Goal: Transaction & Acquisition: Book appointment/travel/reservation

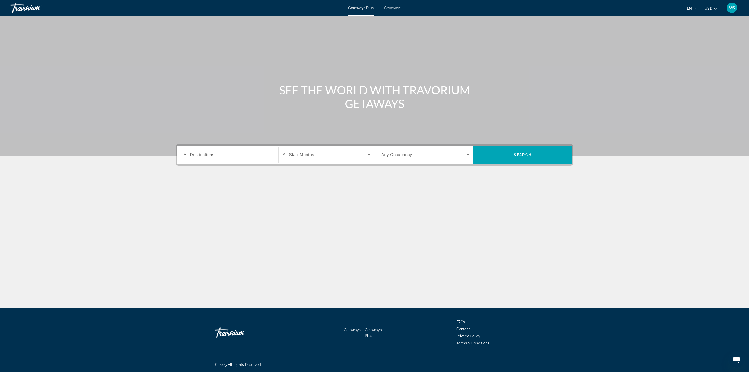
click at [203, 155] on span "All Destinations" at bounding box center [199, 154] width 31 height 4
click at [203, 155] on input "Destination All Destinations" at bounding box center [228, 155] width 88 height 6
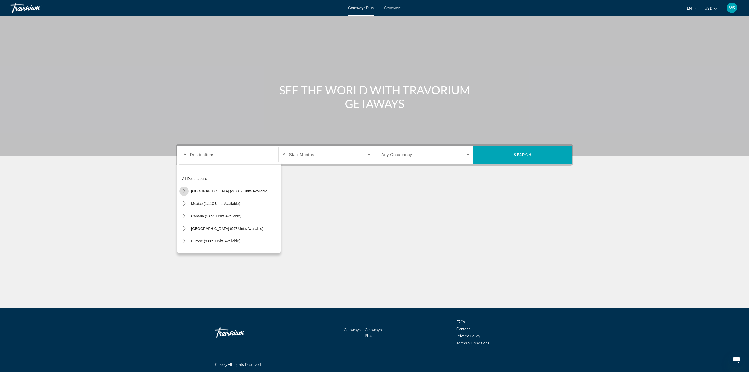
click at [182, 191] on icon "Toggle United States (40,607 units available) submenu" at bounding box center [184, 190] width 5 height 5
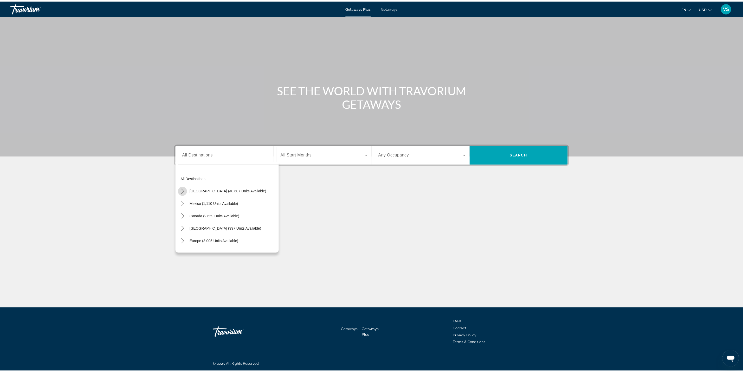
scroll to position [15, 0]
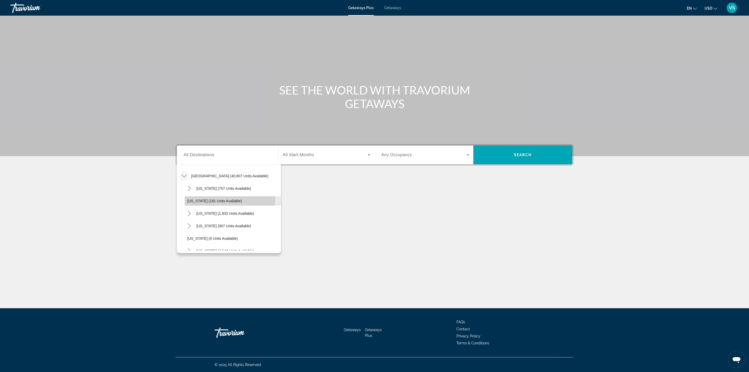
click at [201, 201] on span "[US_STATE] (181 units available)" at bounding box center [214, 201] width 55 height 4
type input "**********"
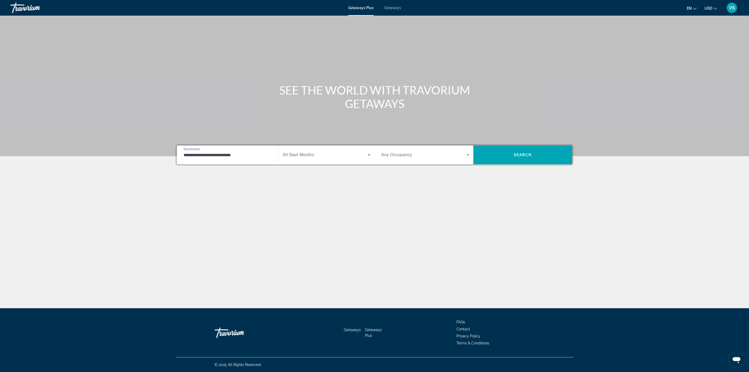
click at [297, 151] on div "Search widget" at bounding box center [327, 154] width 88 height 15
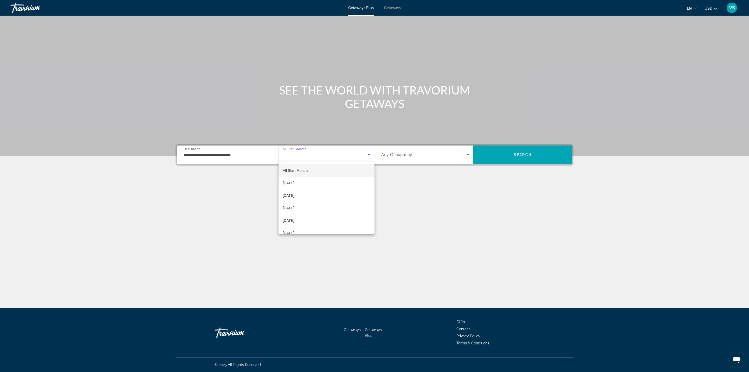
click at [262, 208] on div at bounding box center [374, 186] width 749 height 372
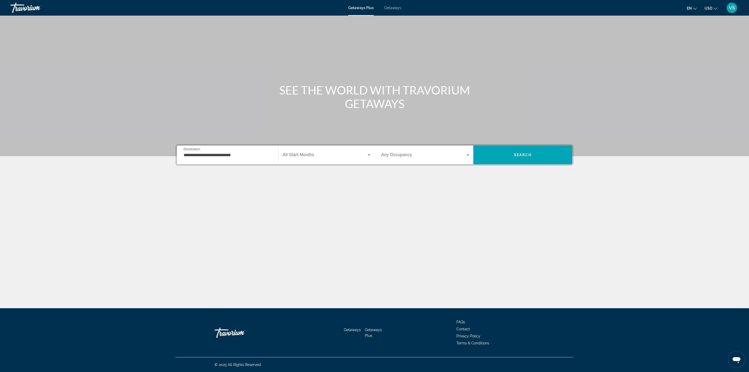
click at [731, 6] on span "VS" at bounding box center [732, 7] width 6 height 5
click at [694, 48] on link "My Account" at bounding box center [699, 50] width 25 height 7
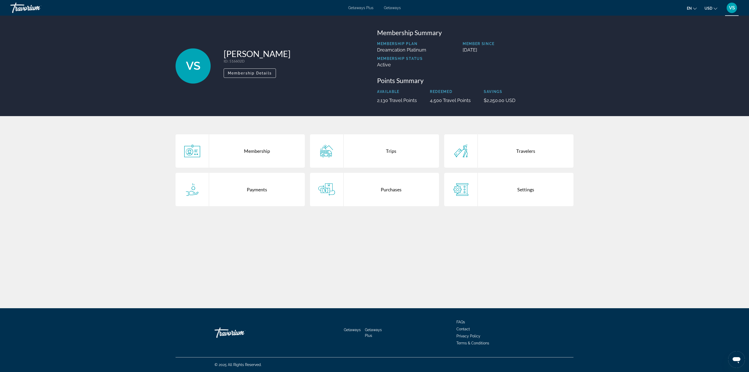
click at [243, 195] on div "Payments" at bounding box center [257, 189] width 96 height 33
click at [396, 198] on div "Purchases" at bounding box center [392, 189] width 96 height 33
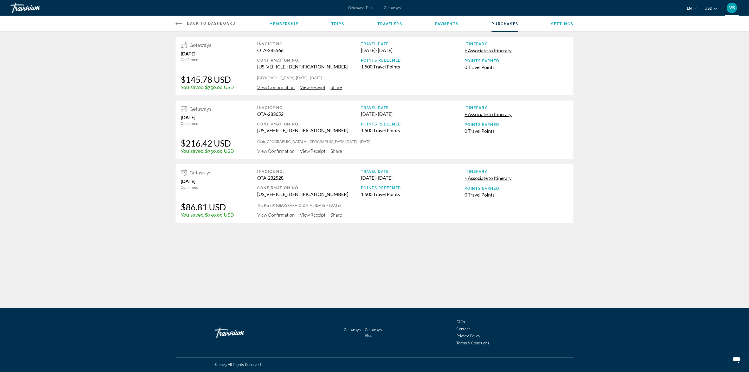
click at [273, 148] on span "View Confirmation" at bounding box center [275, 151] width 37 height 6
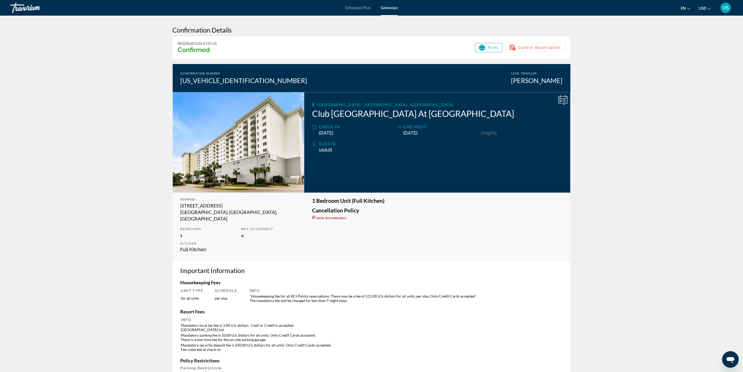
drag, startPoint x: 310, startPoint y: 114, endPoint x: 502, endPoint y: 115, distance: 192.2
click at [502, 115] on div "Miramar Beach, FL, USA Club Wyndham Vacation Resorts At Majestic Sun Check-In 1…" at bounding box center [437, 142] width 266 height 100
copy h2 "Club Wyndham Vacation Resorts At Majestic Sun"
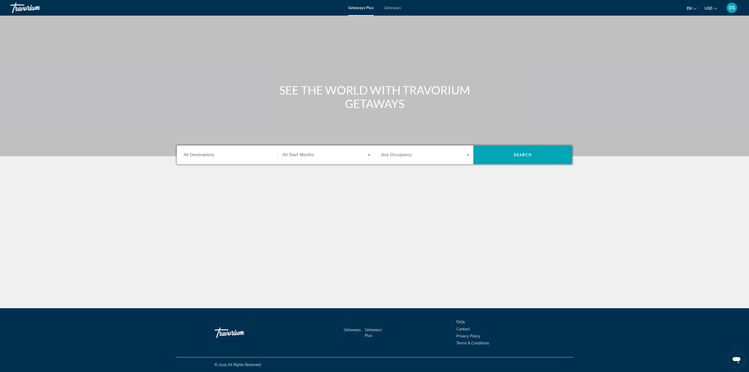
click at [192, 152] on div "Destination All Destinations" at bounding box center [228, 154] width 88 height 15
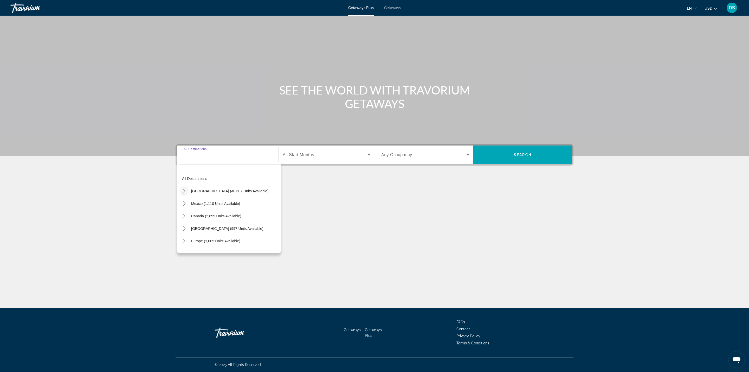
click at [184, 190] on icon "Toggle United States (40,607 units available) submenu" at bounding box center [184, 190] width 5 height 5
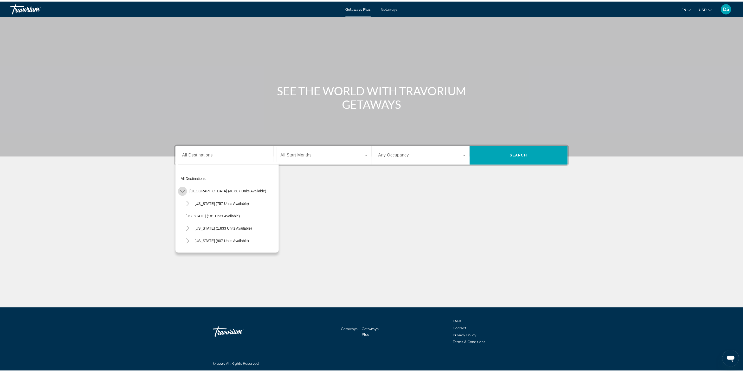
scroll to position [15, 0]
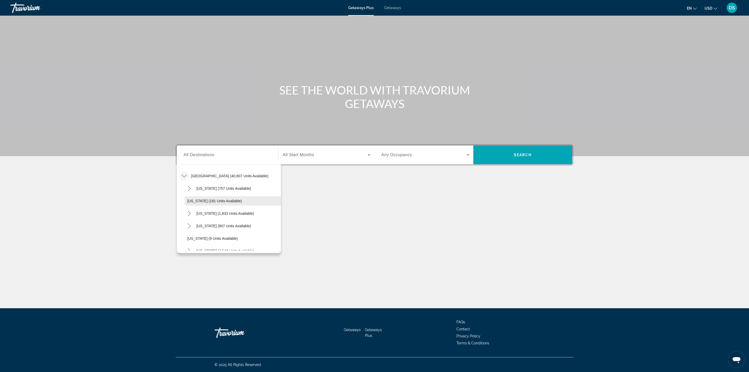
click at [186, 200] on span "Select destination: Arkansas (181 units available)" at bounding box center [233, 201] width 96 height 12
type input "**********"
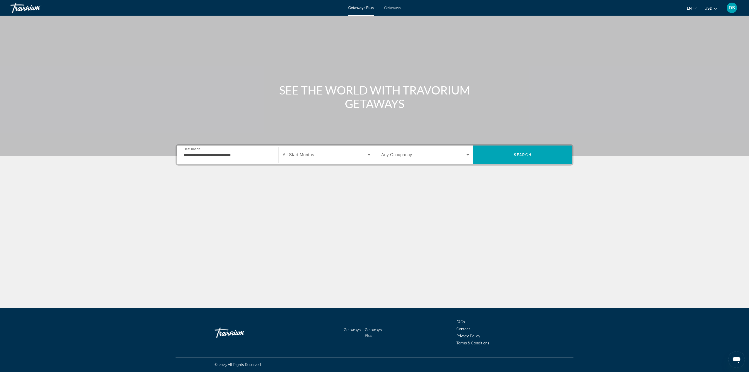
click at [307, 152] on span "All Start Months" at bounding box center [298, 154] width 31 height 4
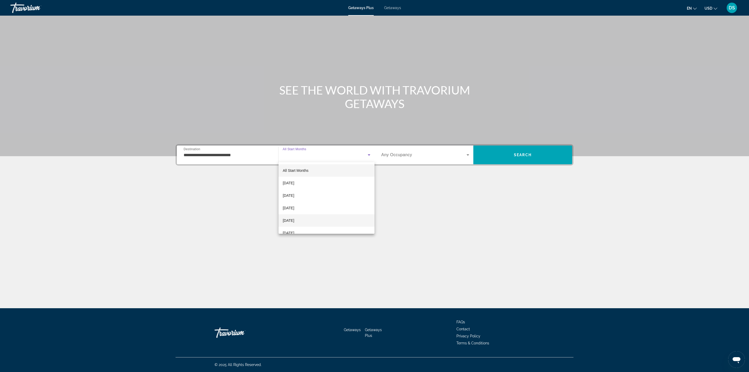
click at [294, 221] on span "[DATE]" at bounding box center [288, 220] width 11 height 6
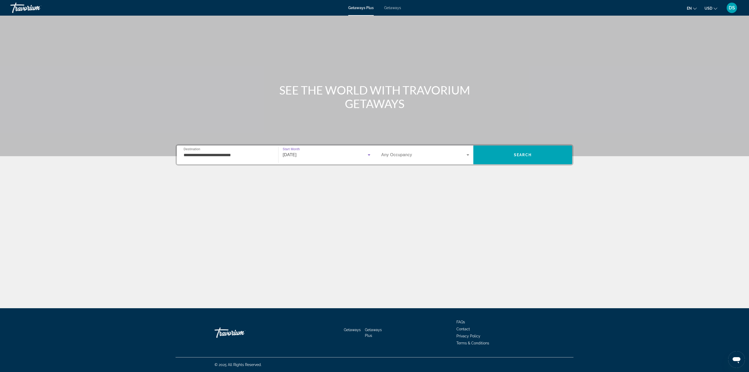
click at [397, 151] on div "Search widget" at bounding box center [425, 154] width 88 height 15
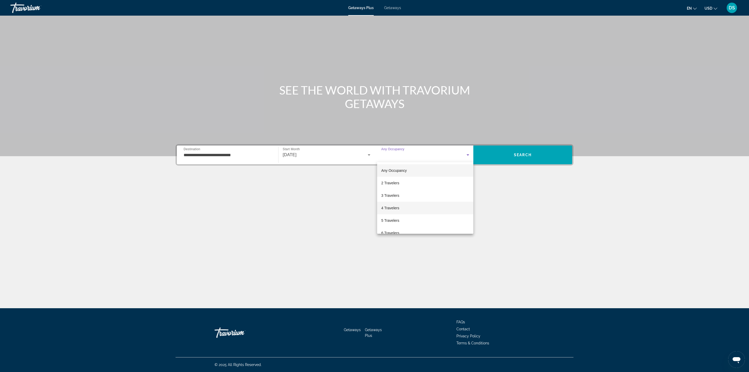
click at [397, 208] on span "4 Travelers" at bounding box center [390, 208] width 18 height 6
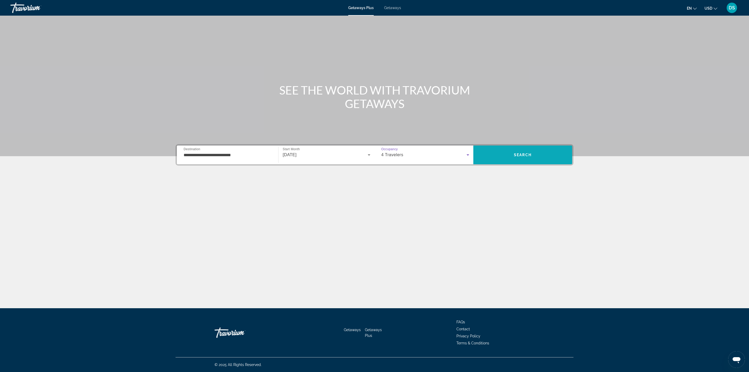
click at [530, 155] on span "Search" at bounding box center [523, 155] width 18 height 4
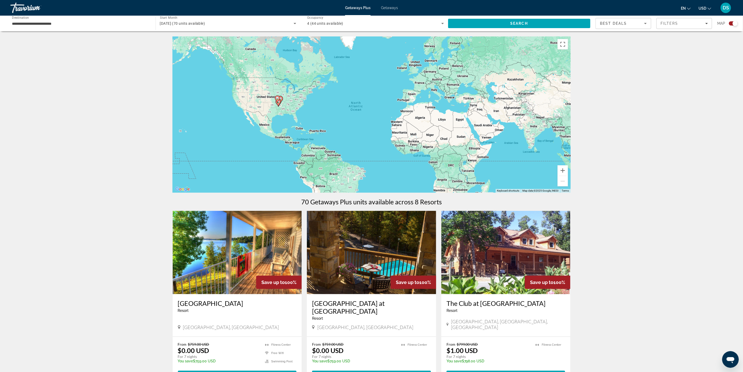
click at [278, 104] on icon "Main content" at bounding box center [278, 102] width 5 height 7
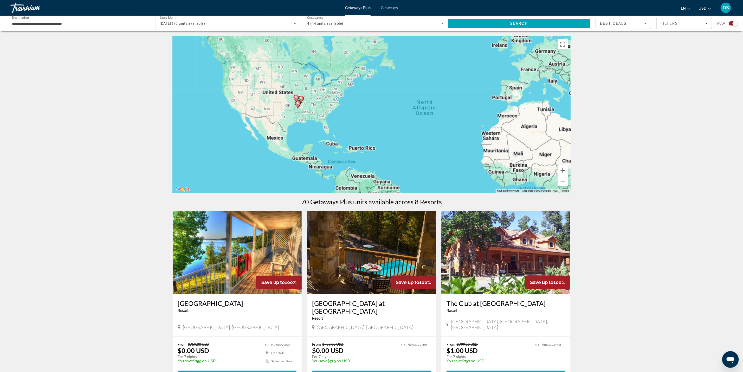
click at [278, 104] on div "To activate drag with keyboard, press Alt + Enter. Once in keyboard drag state,…" at bounding box center [372, 114] width 398 height 156
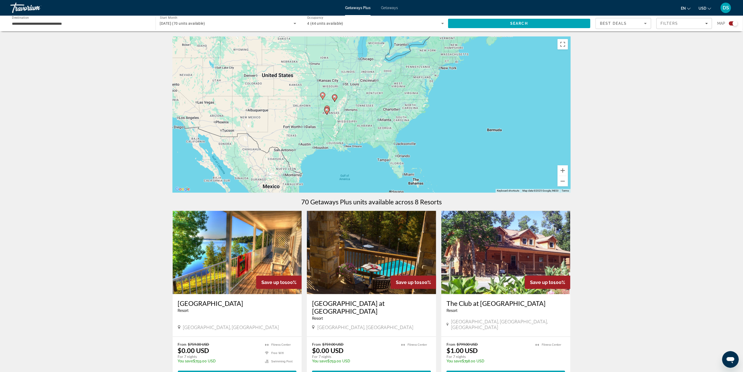
click at [326, 110] on image "Main content" at bounding box center [326, 109] width 3 height 3
type input "**********"
click at [326, 110] on div "To activate drag with keyboard, press Alt + Enter. Once in keyboard drag state,…" at bounding box center [372, 114] width 398 height 156
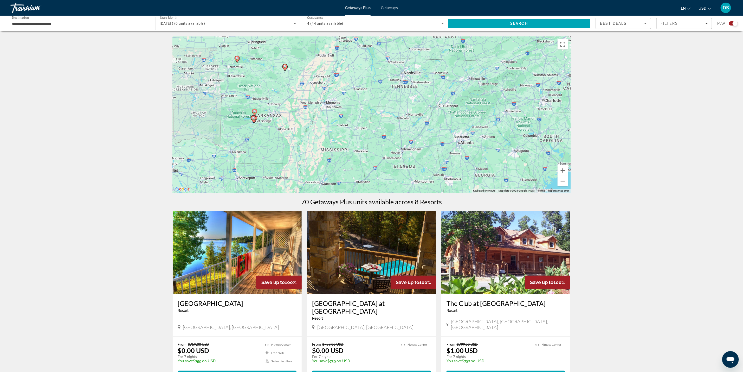
click at [254, 118] on image "Main content" at bounding box center [253, 118] width 3 height 3
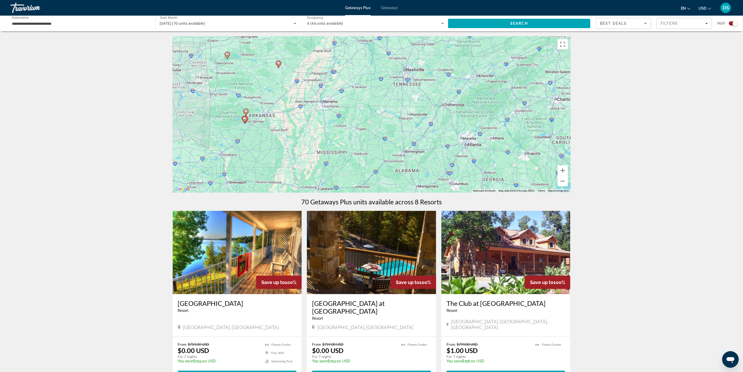
click at [254, 118] on div "To activate drag with keyboard, press Alt + Enter. Once in keyboard drag state,…" at bounding box center [372, 114] width 398 height 156
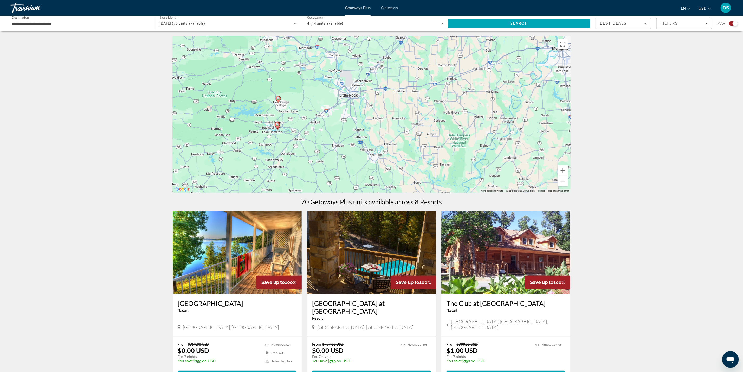
drag, startPoint x: 230, startPoint y: 124, endPoint x: 470, endPoint y: 110, distance: 240.0
click at [470, 110] on div "To activate drag with keyboard, press Alt + Enter. Once in keyboard drag state,…" at bounding box center [372, 114] width 398 height 156
click at [275, 126] on image "Main content" at bounding box center [273, 125] width 3 height 3
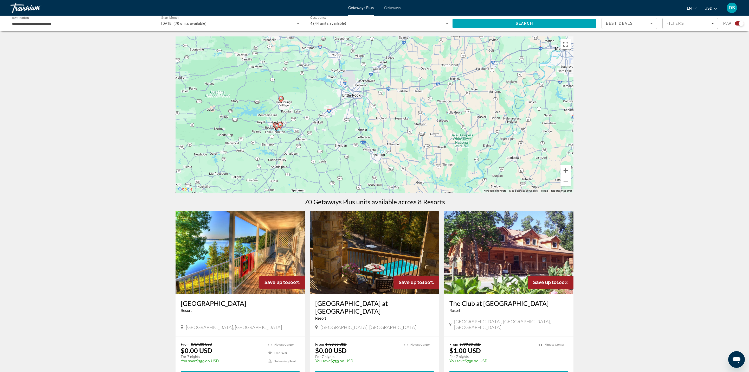
click at [275, 126] on div "To activate drag with keyboard, press Alt + Enter. Once in keyboard drag state,…" at bounding box center [375, 114] width 398 height 156
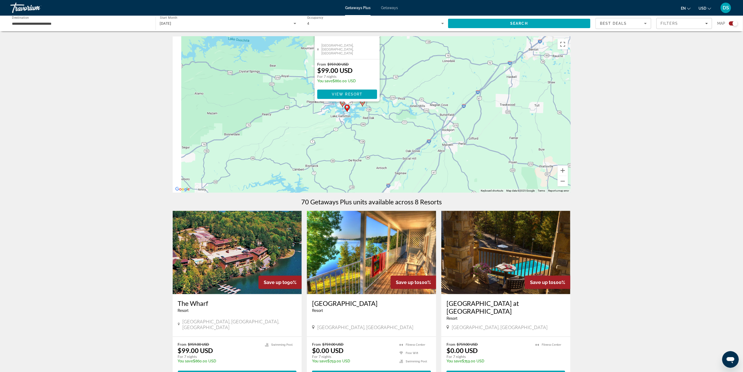
drag, startPoint x: 423, startPoint y: 89, endPoint x: 479, endPoint y: 78, distance: 57.3
click at [479, 78] on div "To activate drag with keyboard, press Alt + Enter. Once in keyboard drag state,…" at bounding box center [372, 114] width 398 height 156
click at [348, 130] on div "To activate drag with keyboard, press Alt + Enter. Once in keyboard drag state,…" at bounding box center [372, 114] width 398 height 156
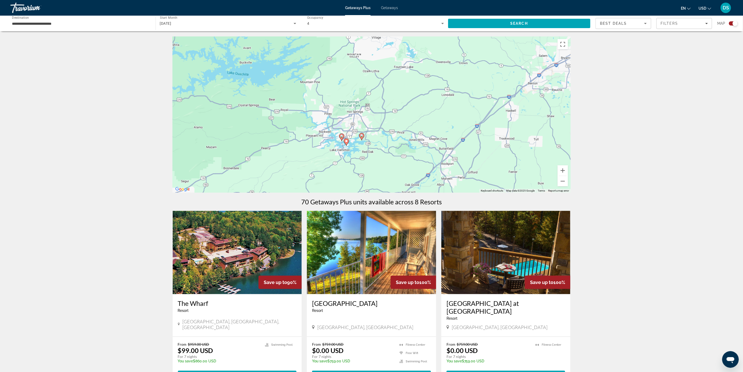
drag, startPoint x: 345, startPoint y: 130, endPoint x: 344, endPoint y: 164, distance: 33.8
click at [344, 164] on div "To activate drag with keyboard, press Alt + Enter. Once in keyboard drag state,…" at bounding box center [372, 114] width 398 height 156
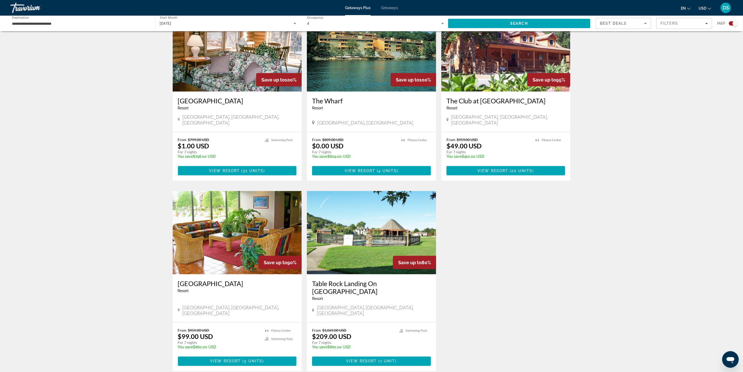
scroll to position [390, 0]
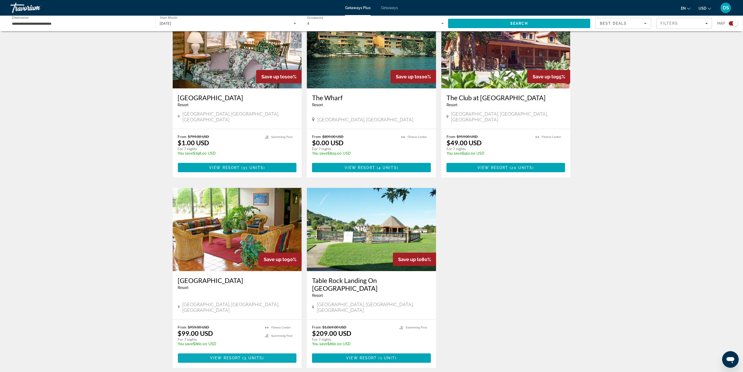
click at [228, 356] on span "View Resort" at bounding box center [225, 358] width 31 height 4
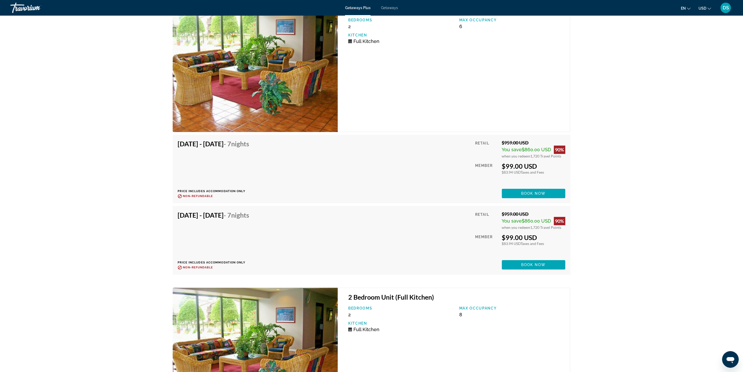
scroll to position [936, 0]
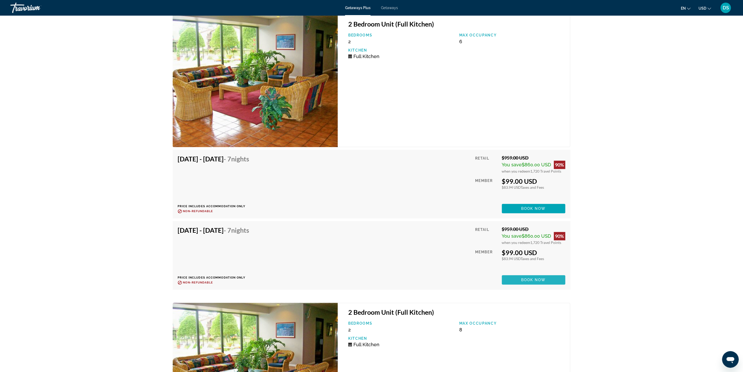
click at [529, 278] on span "Book now" at bounding box center [533, 280] width 25 height 4
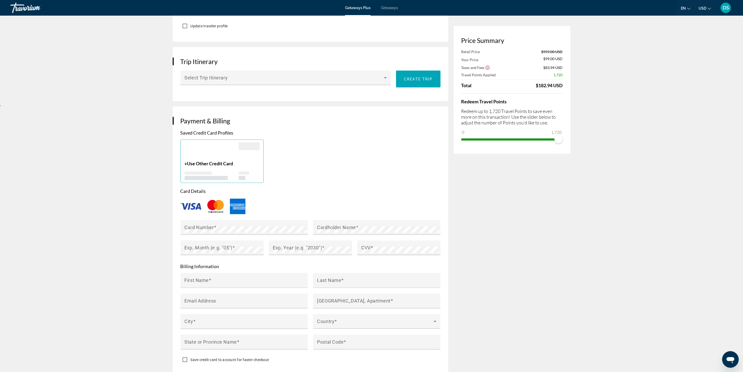
scroll to position [273, 0]
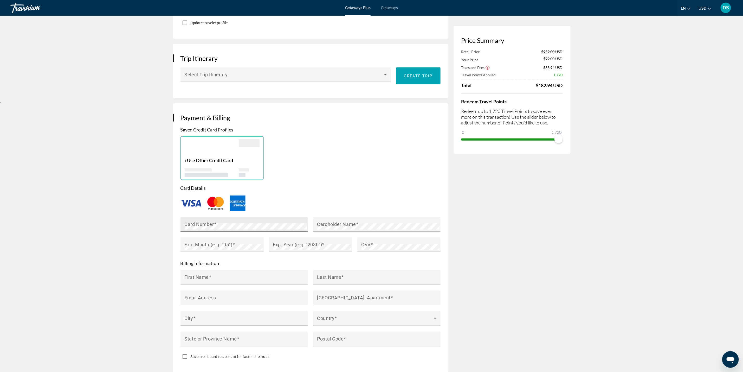
click at [209, 223] on mat-label "Card Number" at bounding box center [199, 223] width 29 height 5
click at [355, 223] on mat-label "Cardholder Name" at bounding box center [336, 223] width 39 height 5
click at [251, 242] on div "Exp. Month (e.g. "05")" at bounding box center [224, 244] width 78 height 15
click at [300, 244] on mat-label "Exp. Year (e.g. "2030")" at bounding box center [297, 244] width 49 height 5
click at [239, 275] on div "First Name" at bounding box center [246, 277] width 122 height 15
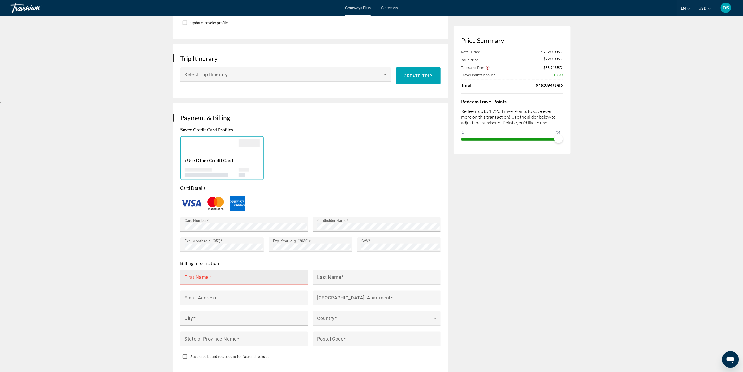
click at [239, 275] on div "First Name" at bounding box center [246, 277] width 122 height 15
click at [239, 281] on input "First Name" at bounding box center [246, 279] width 122 height 6
type input "********"
click at [334, 278] on mat-label "Last Name" at bounding box center [329, 276] width 24 height 5
click at [334, 278] on input "Last Name" at bounding box center [378, 279] width 122 height 6
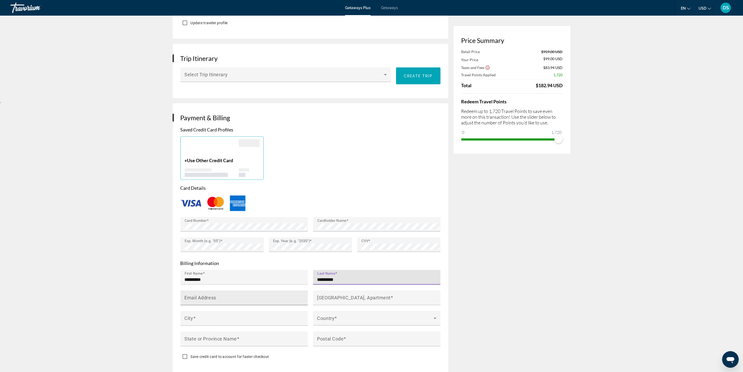
type input "*********"
click at [216, 296] on mat-label "Email Address" at bounding box center [200, 297] width 31 height 5
click at [216, 297] on input "Email Address" at bounding box center [246, 300] width 122 height 6
type input "**********"
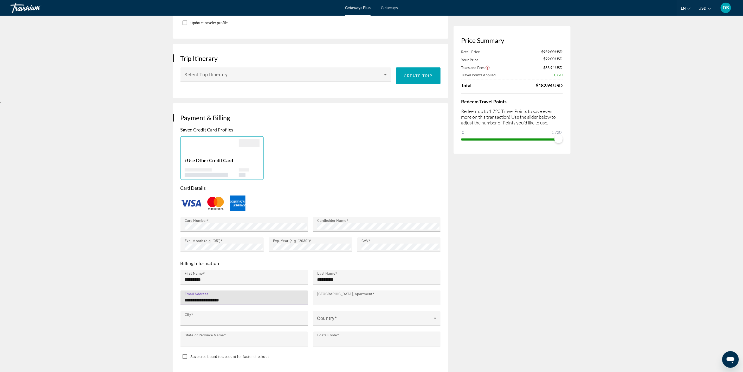
type input "**********"
type input "**"
type input "**********"
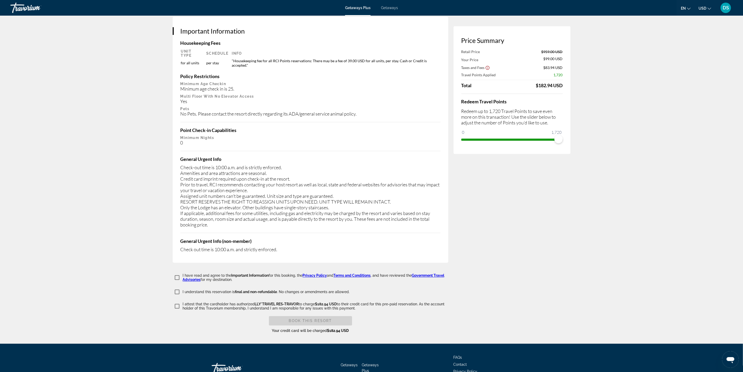
scroll to position [776, 0]
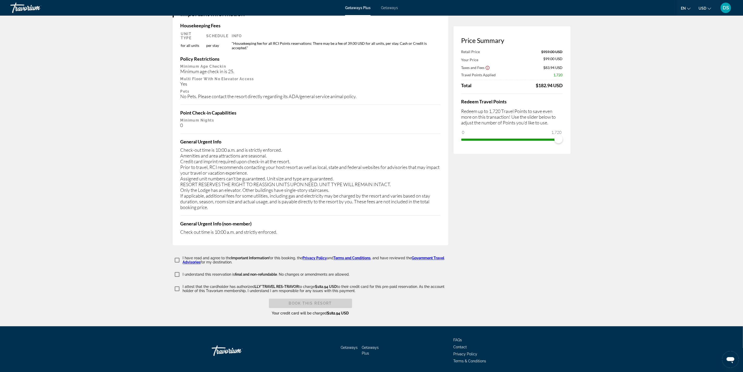
type input "**********"
click at [304, 301] on span "Book this Resort" at bounding box center [310, 303] width 43 height 4
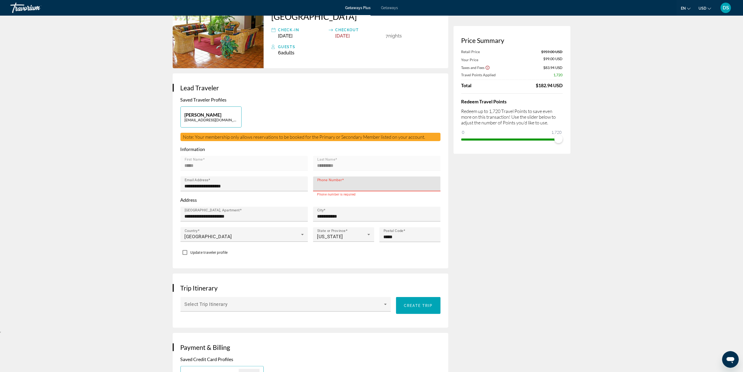
click at [355, 188] on input "Phone Number" at bounding box center [378, 186] width 122 height 6
type input "**********"
click at [418, 308] on span "Main content" at bounding box center [418, 305] width 44 height 12
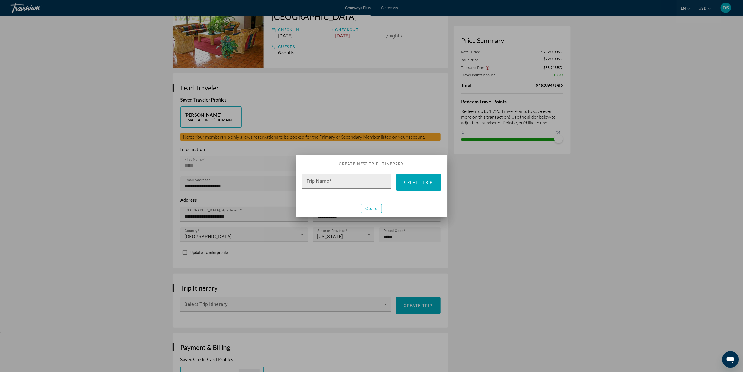
click at [364, 182] on input "Trip Name" at bounding box center [349, 183] width 84 height 6
type input "******"
click at [370, 207] on span "Close" at bounding box center [371, 208] width 12 height 4
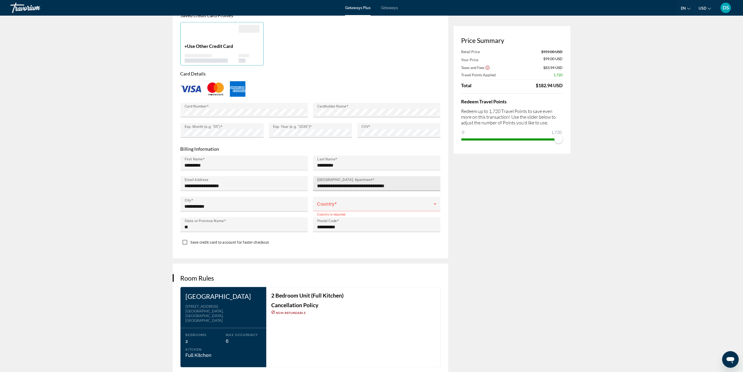
scroll to position [395, 0]
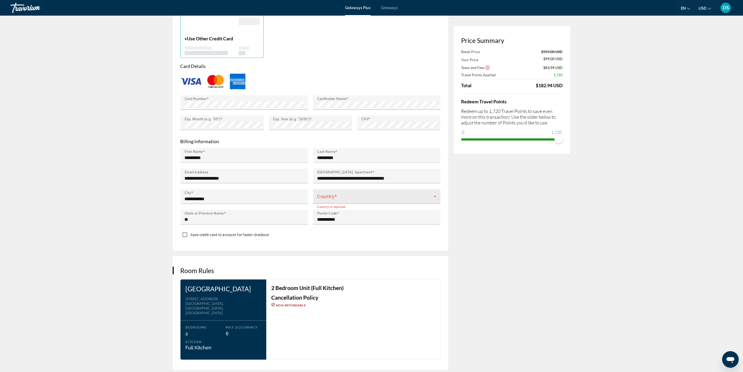
click at [347, 192] on div "Country" at bounding box center [376, 196] width 119 height 15
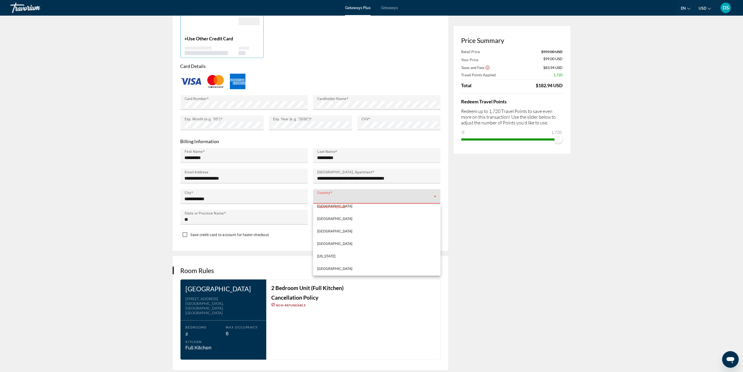
click at [380, 196] on div at bounding box center [371, 186] width 743 height 372
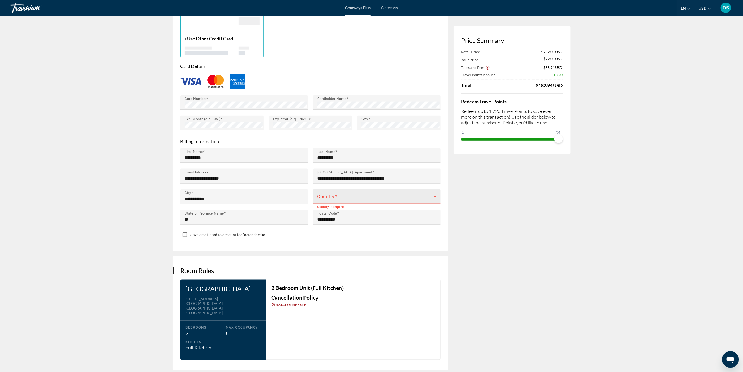
click at [380, 196] on span "Main content" at bounding box center [375, 198] width 117 height 6
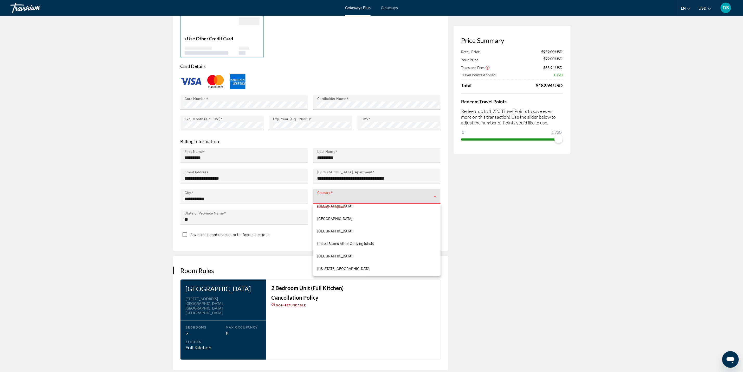
scroll to position [2997, 0]
click at [351, 235] on span "United States of America" at bounding box center [334, 236] width 35 height 6
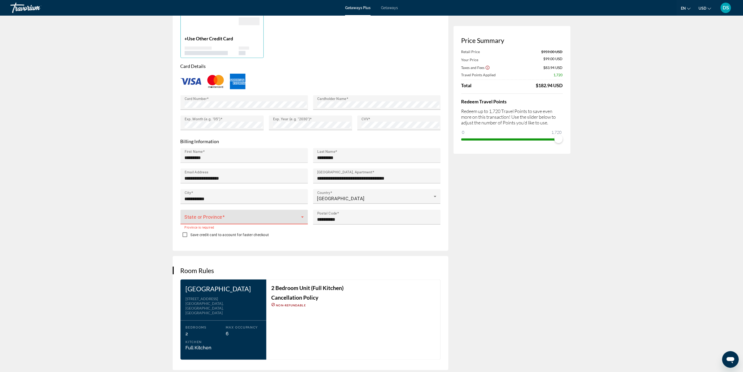
click at [223, 220] on span "Main content" at bounding box center [243, 219] width 117 height 6
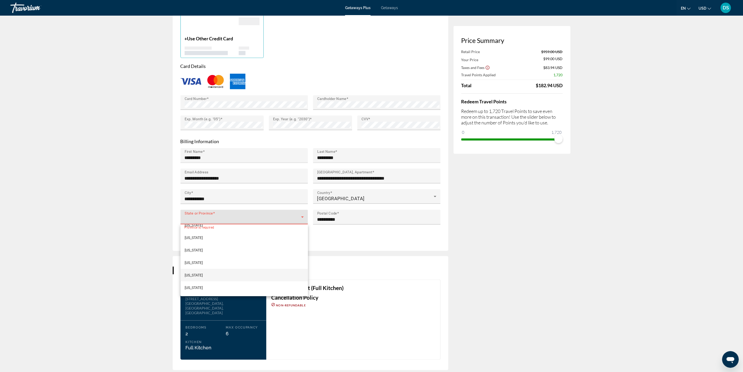
scroll to position [273, 0]
click at [226, 270] on mat-option "Missouri" at bounding box center [244, 272] width 127 height 12
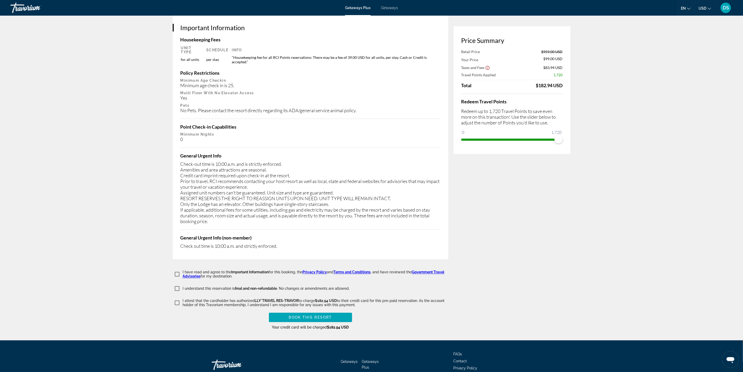
scroll to position [776, 0]
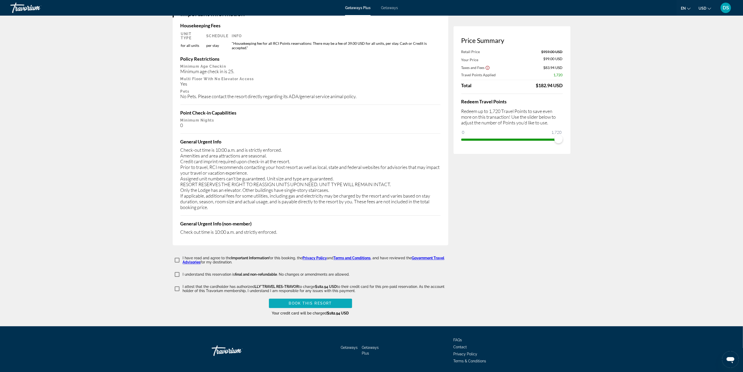
click at [302, 301] on span "Book this Resort" at bounding box center [310, 303] width 43 height 4
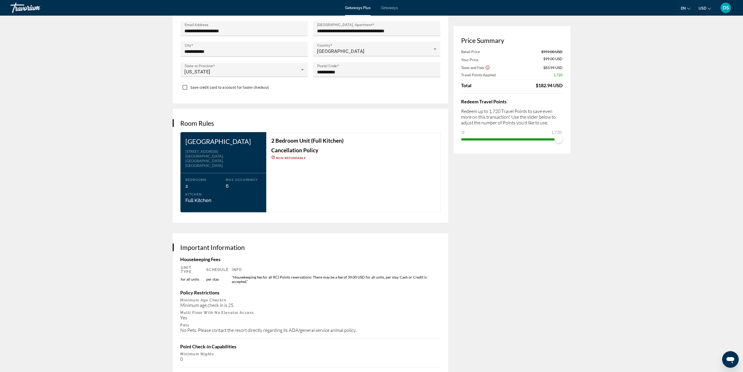
scroll to position [801, 0]
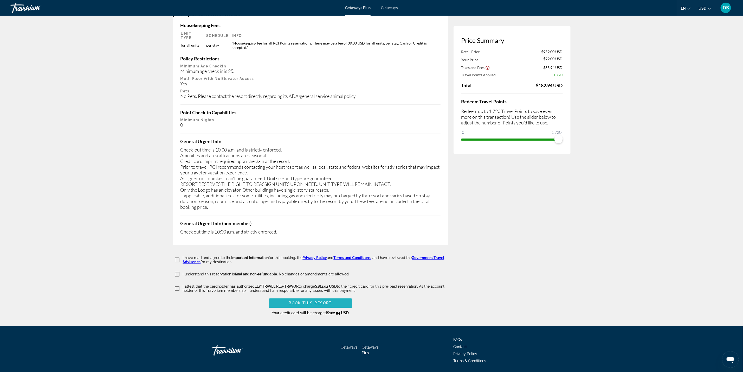
click at [335, 297] on span "Main content" at bounding box center [310, 303] width 83 height 12
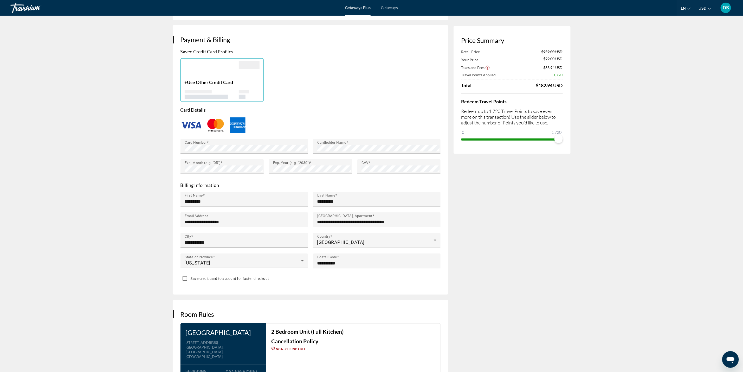
scroll to position [390, 0]
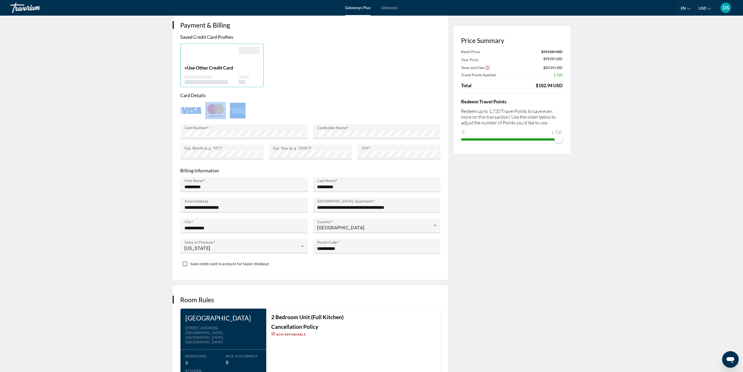
drag, startPoint x: 243, startPoint y: 127, endPoint x: 143, endPoint y: 127, distance: 100.4
click at [143, 127] on appexchange-booking "Resort Booking We’re sorry, but your credit card payment was declined (The Cred…" at bounding box center [371, 180] width 743 height 1111
click at [113, 127] on appexchange-booking "Resort Booking We’re sorry, but your credit card payment was declined (The Cred…" at bounding box center [371, 180] width 743 height 1111
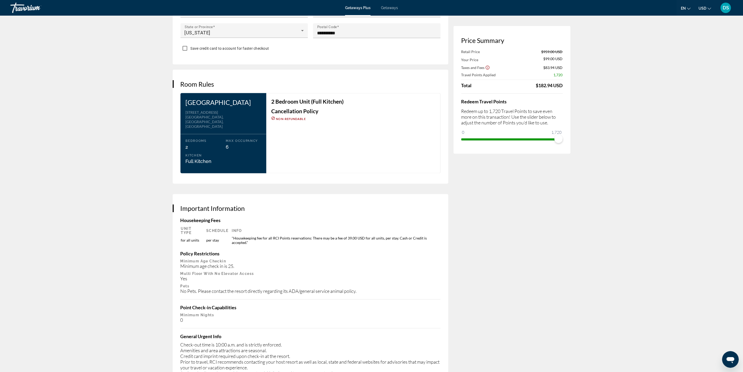
scroll to position [801, 0]
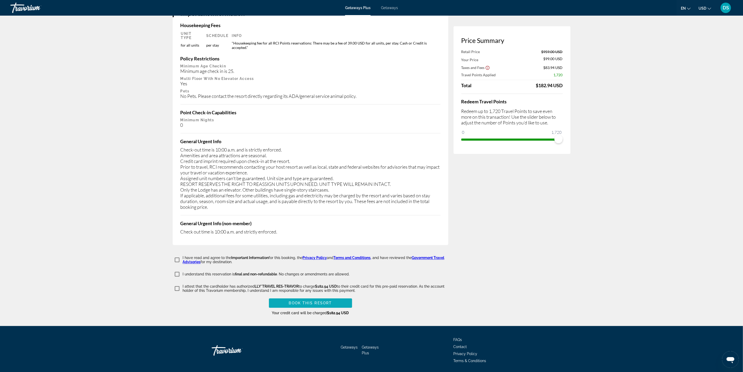
click at [298, 301] on span "Book this Resort" at bounding box center [310, 303] width 43 height 4
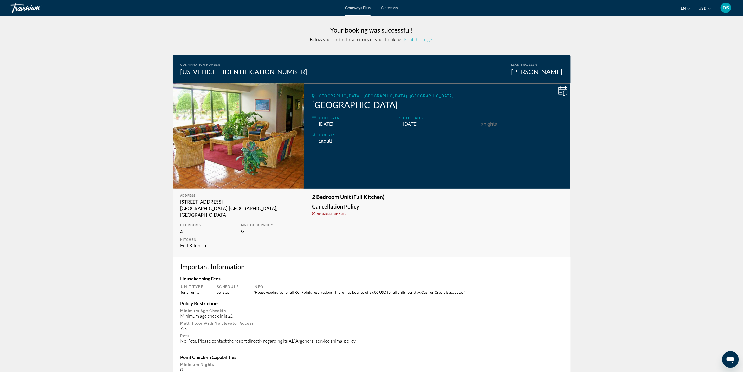
click at [724, 6] on span "DS" at bounding box center [726, 7] width 6 height 5
click at [699, 50] on link "My Account" at bounding box center [693, 50] width 25 height 7
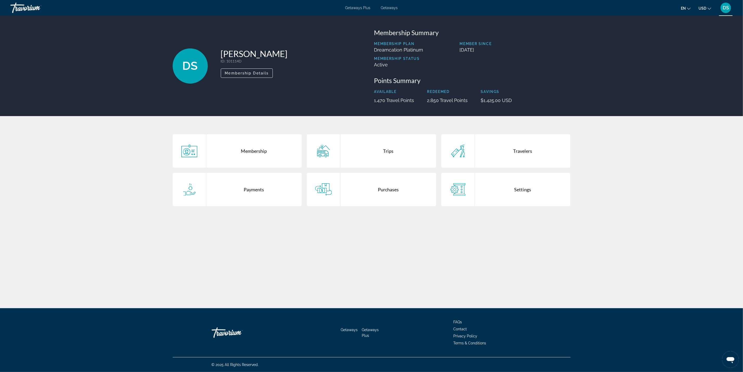
click at [382, 189] on div "Purchases" at bounding box center [388, 189] width 96 height 33
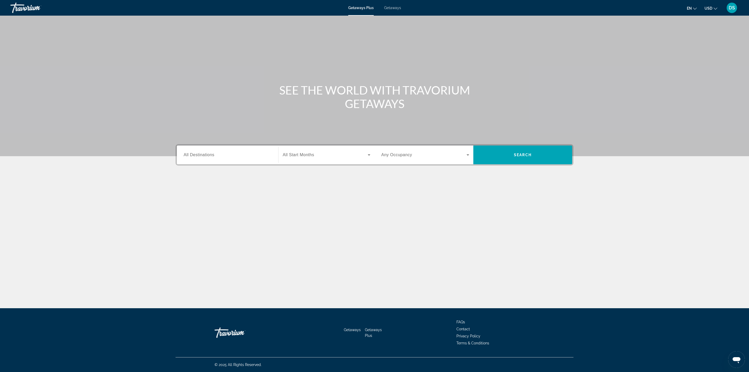
click at [731, 3] on div "DS" at bounding box center [732, 8] width 10 height 10
click at [702, 46] on li "My Account" at bounding box center [711, 50] width 48 height 8
click at [702, 51] on link "My Account" at bounding box center [699, 50] width 25 height 7
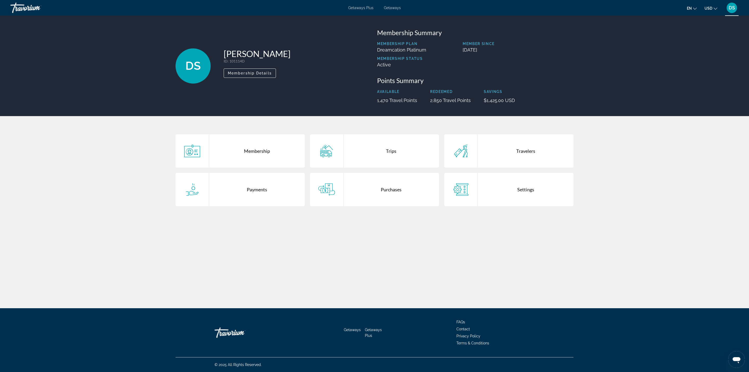
click at [393, 190] on div "Purchases" at bounding box center [392, 189] width 96 height 33
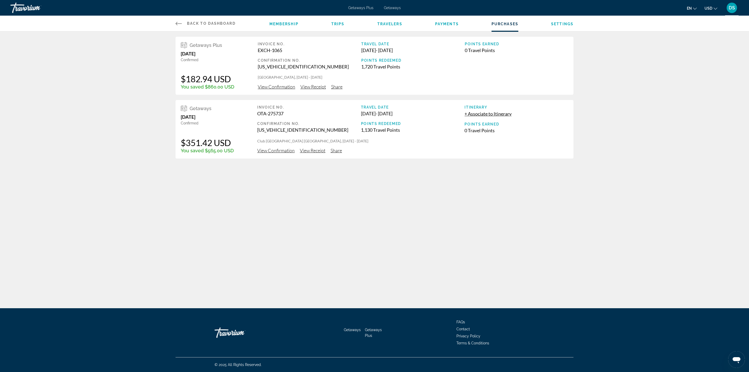
click at [272, 87] on span "View Confirmation" at bounding box center [276, 87] width 37 height 6
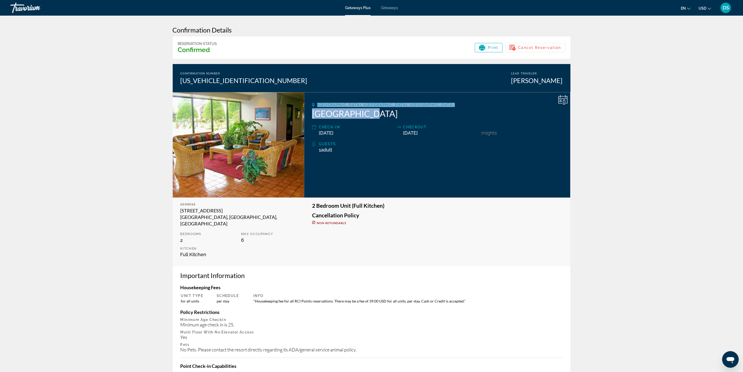
drag, startPoint x: 316, startPoint y: 101, endPoint x: 383, endPoint y: 119, distance: 68.5
click at [383, 119] on div "Hot Springs, AR, USA SunBay Resort Check-In 01/23/2026 Checkout 01/30/2026 7 Ni…" at bounding box center [437, 144] width 266 height 105
copy div "Hot Springs, AR, USA SunBay Resort"
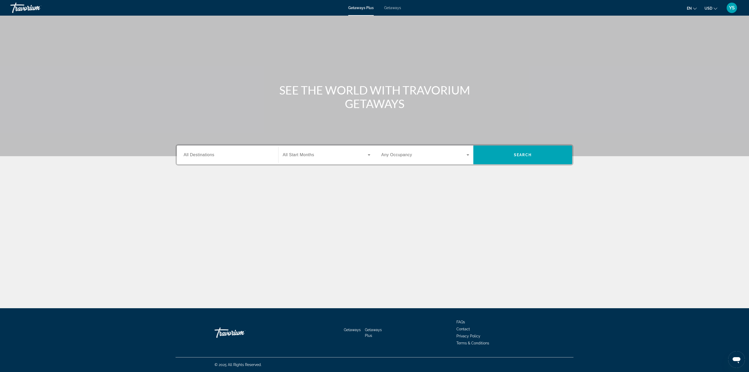
click at [197, 153] on span "All Destinations" at bounding box center [199, 154] width 31 height 4
click at [197, 153] on input "Destination All Destinations" at bounding box center [228, 155] width 88 height 6
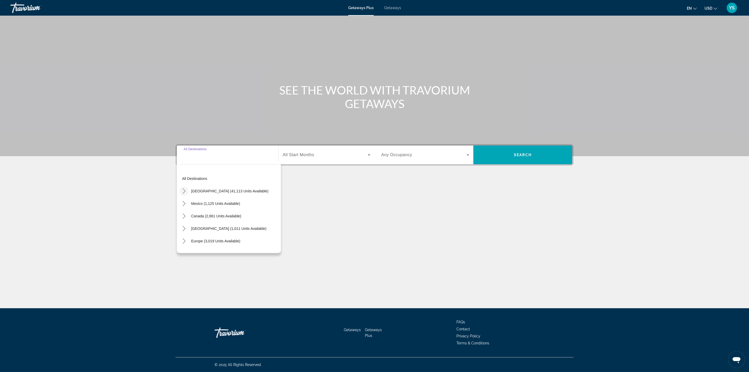
click at [185, 189] on icon "Toggle United States (41,113 units available) submenu" at bounding box center [184, 190] width 5 height 5
click at [187, 172] on icon "Toggle Florida (4,599 units available) submenu" at bounding box center [189, 172] width 5 height 5
click at [210, 222] on span "Panhandle (809 units available)" at bounding box center [218, 223] width 52 height 4
type input "**********"
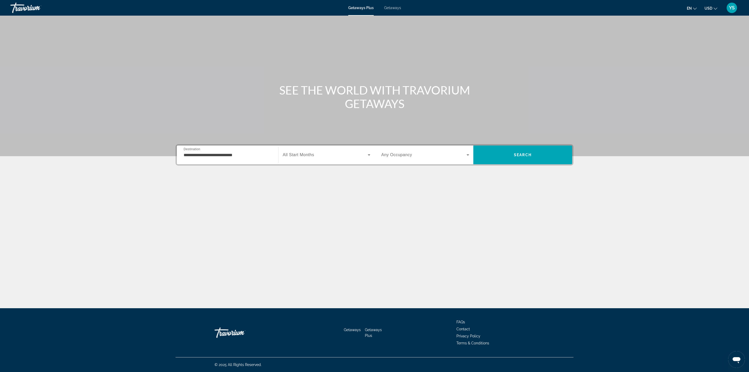
click at [314, 156] on span "All Start Months" at bounding box center [298, 154] width 31 height 4
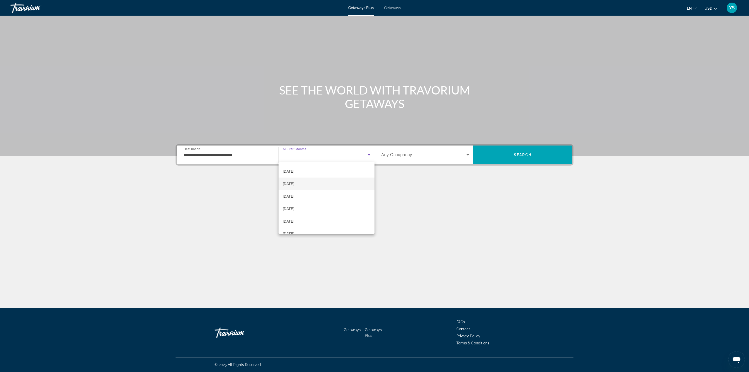
scroll to position [39, 0]
click at [307, 225] on mat-option "[DATE]" at bounding box center [327, 231] width 96 height 12
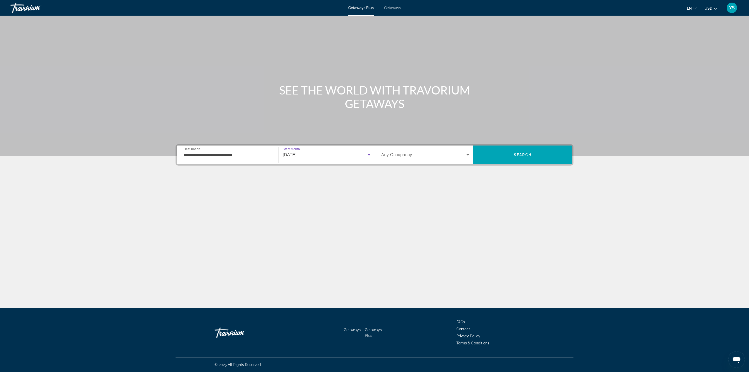
click at [390, 155] on span "Any Occupancy" at bounding box center [396, 154] width 31 height 4
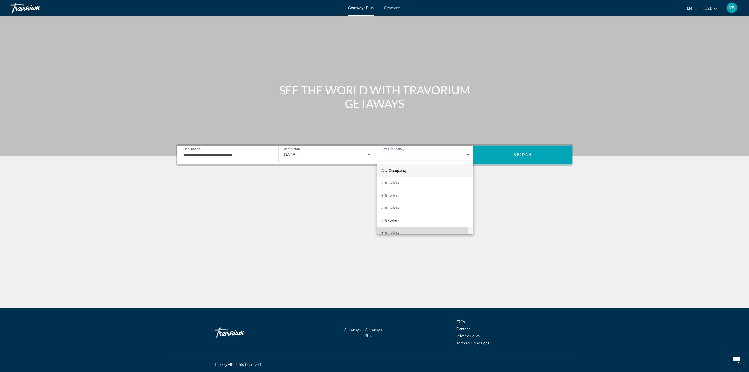
click at [397, 227] on mat-option "6 Travelers" at bounding box center [425, 233] width 96 height 12
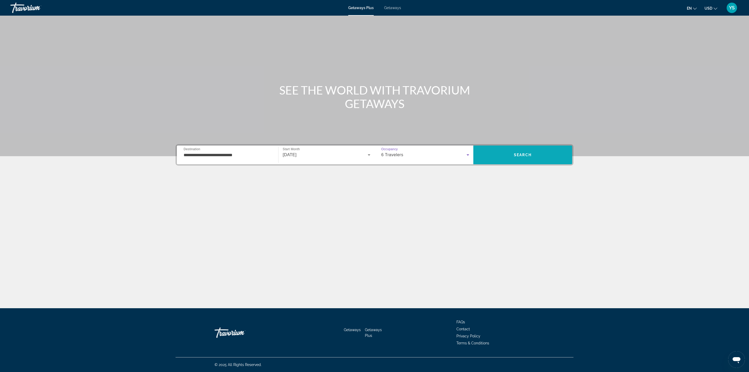
click at [497, 154] on span "Search" at bounding box center [522, 155] width 99 height 12
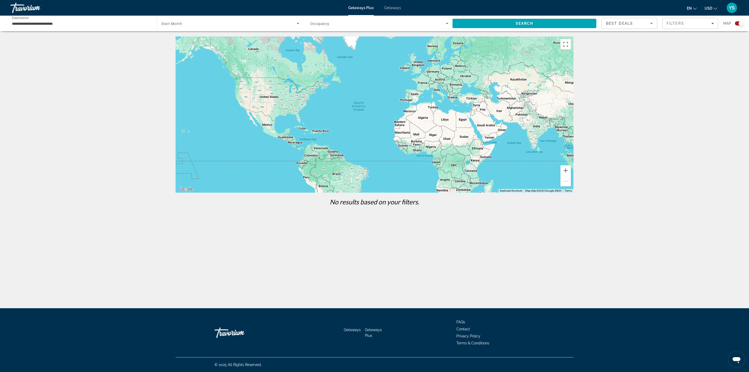
click at [387, 7] on span "Getaways" at bounding box center [392, 8] width 17 height 4
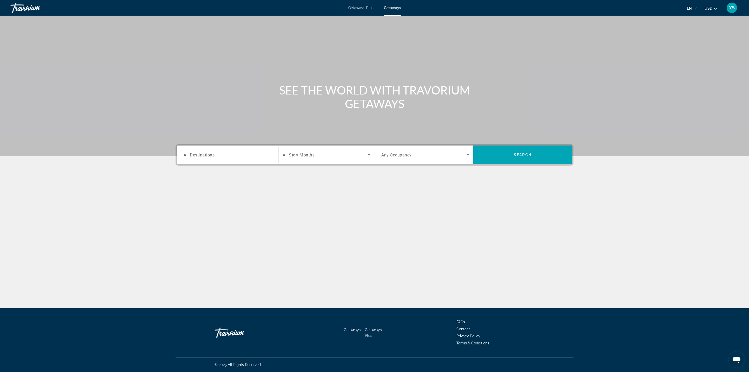
click at [196, 153] on span "All Destinations" at bounding box center [199, 154] width 31 height 5
click at [196, 153] on input "Destination All Destinations" at bounding box center [228, 155] width 88 height 6
click at [182, 183] on mat-icon "Toggle United States (725,022 units available) submenu" at bounding box center [183, 185] width 9 height 9
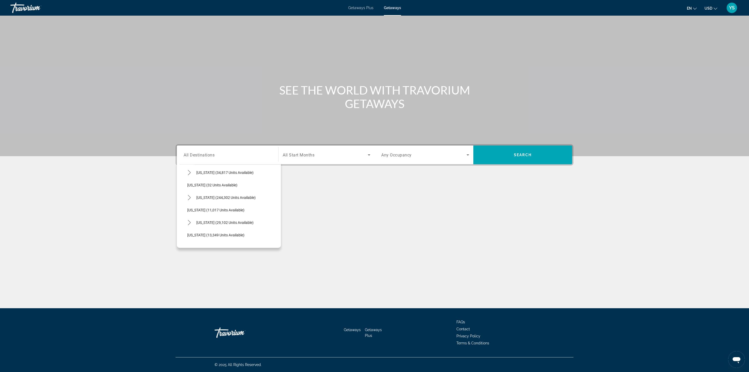
scroll to position [93, 0]
click at [189, 166] on icon "Toggle Florida (244,302 units available) submenu" at bounding box center [189, 167] width 3 height 5
click at [215, 213] on span "Select destination: Panhandle (27,210 units available)" at bounding box center [235, 217] width 91 height 12
type input "**********"
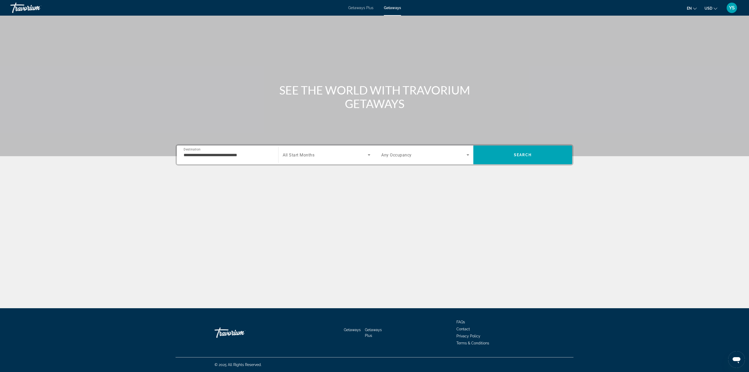
click at [288, 155] on span "All Start Months" at bounding box center [299, 154] width 32 height 5
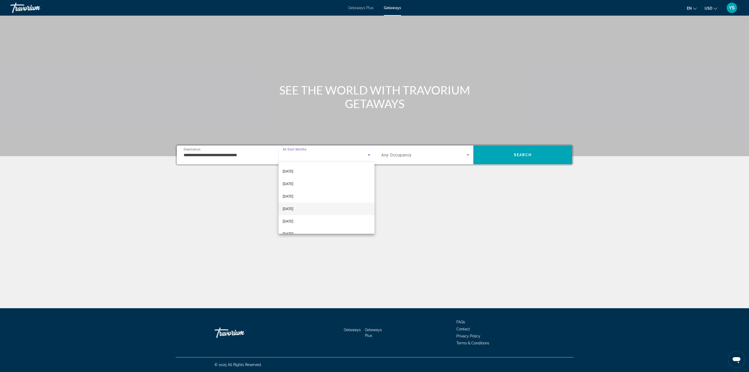
scroll to position [39, 0]
click at [301, 232] on mat-option "[DATE]" at bounding box center [327, 231] width 96 height 12
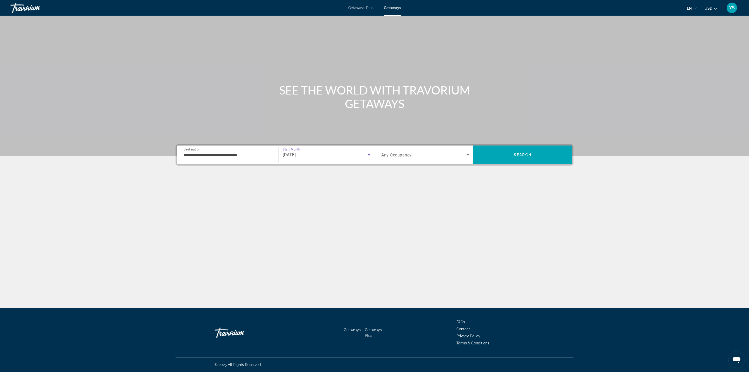
click at [394, 153] on span "Any Occupancy" at bounding box center [396, 154] width 30 height 5
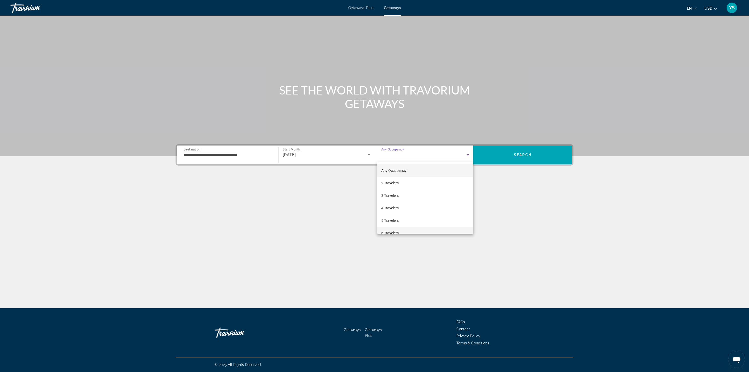
click at [389, 229] on mat-option "6 Travelers" at bounding box center [425, 233] width 96 height 12
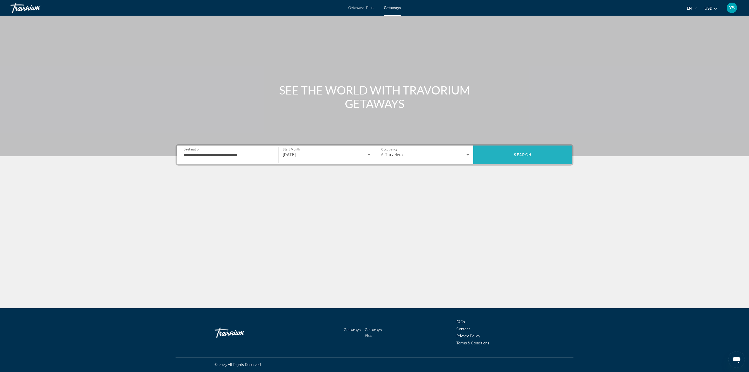
click at [521, 147] on span "Search" at bounding box center [522, 154] width 99 height 19
click at [392, 7] on span "Getaways" at bounding box center [392, 8] width 17 height 4
click at [195, 155] on span "All Destinations" at bounding box center [199, 154] width 31 height 4
click at [195, 155] on input "Destination All Destinations" at bounding box center [228, 155] width 88 height 6
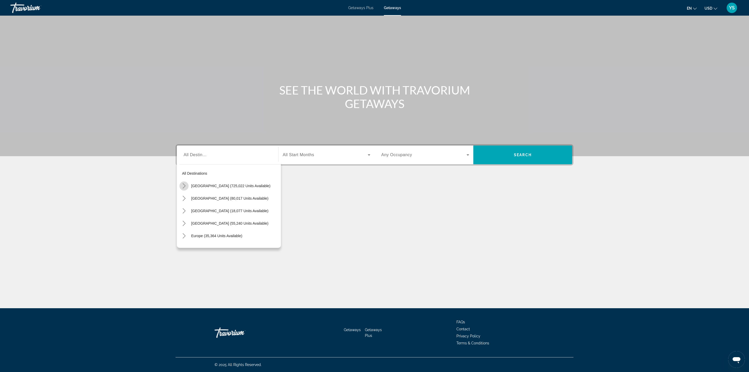
click at [183, 184] on icon "Toggle United States (725,022 units available) submenu" at bounding box center [184, 185] width 5 height 5
click at [205, 194] on span "[US_STATE] (2,296 units available)" at bounding box center [216, 196] width 58 height 4
type input "**********"
click at [322, 156] on span "Search widget" at bounding box center [325, 155] width 85 height 6
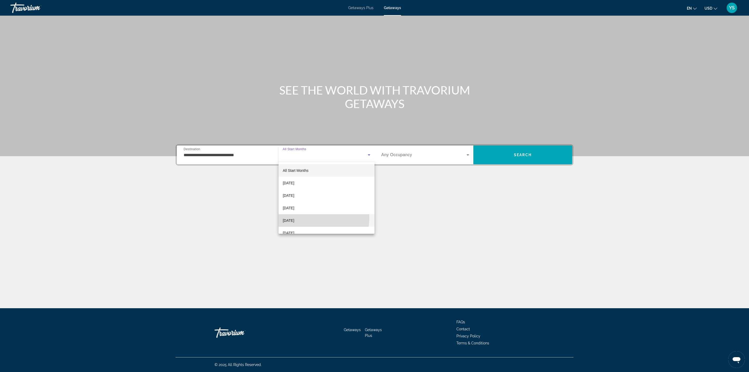
click at [311, 218] on mat-option "[DATE]" at bounding box center [327, 220] width 96 height 12
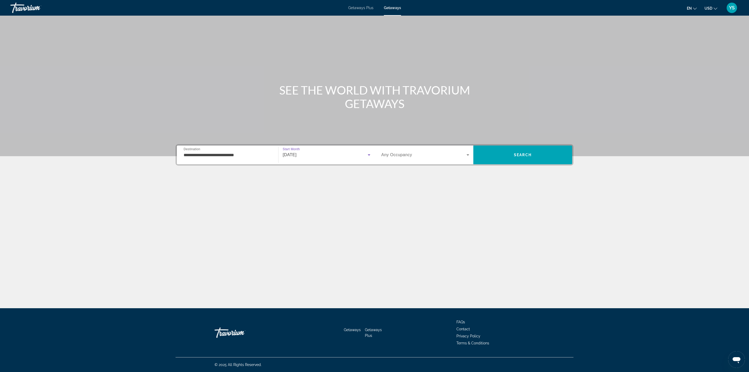
click at [390, 156] on span "Any Occupancy" at bounding box center [396, 154] width 31 height 4
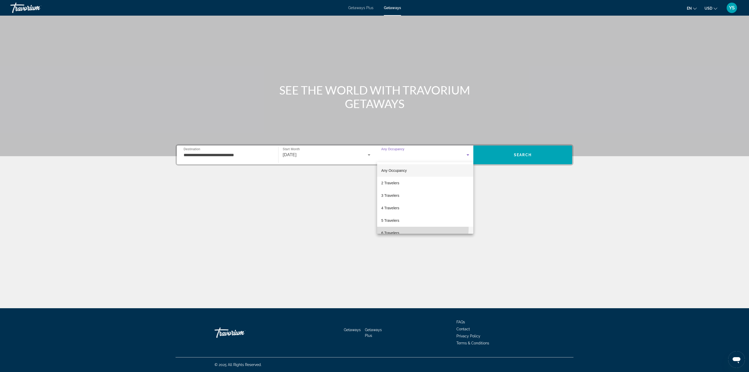
click at [401, 227] on mat-option "6 Travelers" at bounding box center [425, 233] width 96 height 12
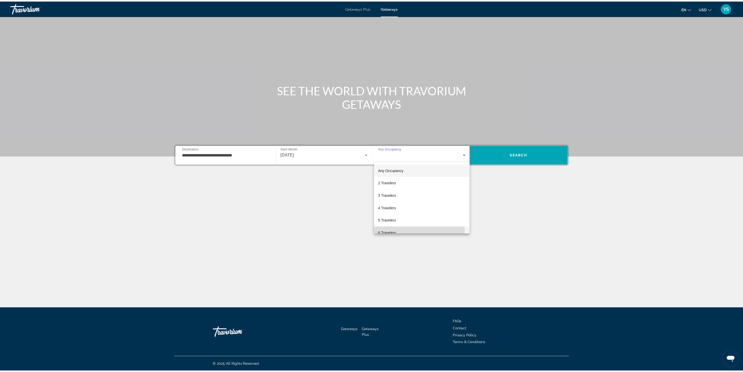
scroll to position [5, 0]
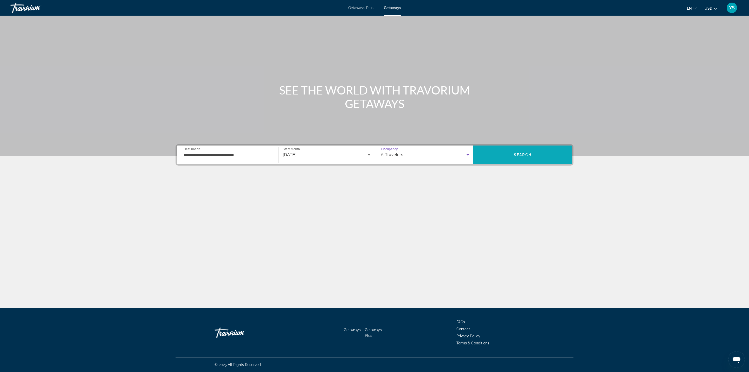
click at [499, 152] on span "Search" at bounding box center [522, 155] width 99 height 12
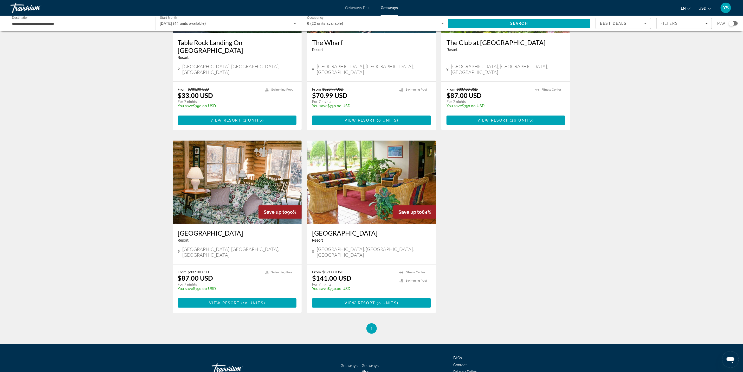
scroll to position [116, 0]
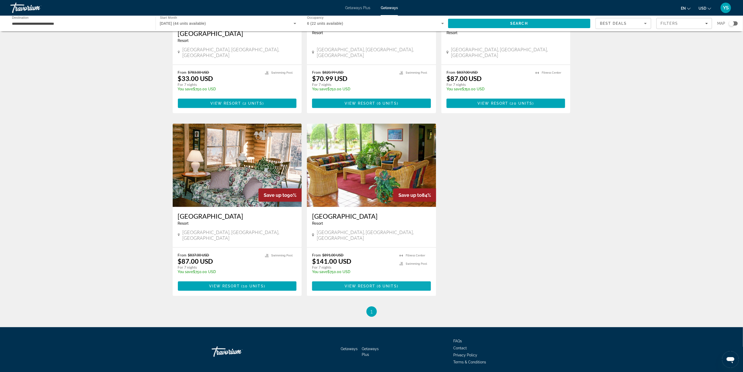
click at [352, 284] on span "View Resort" at bounding box center [360, 286] width 31 height 4
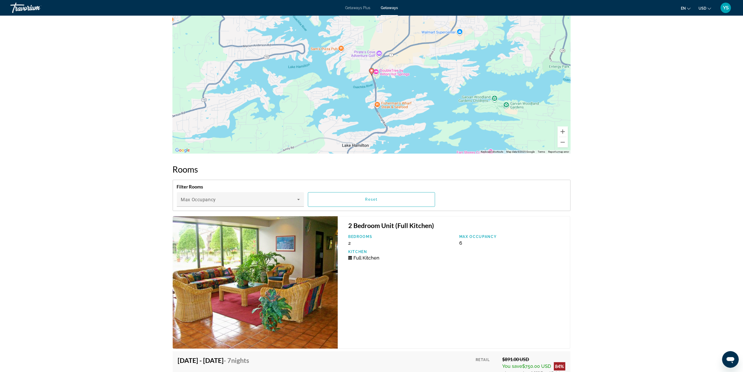
scroll to position [730, 0]
